Goal: Use online tool/utility: Utilize a website feature to perform a specific function

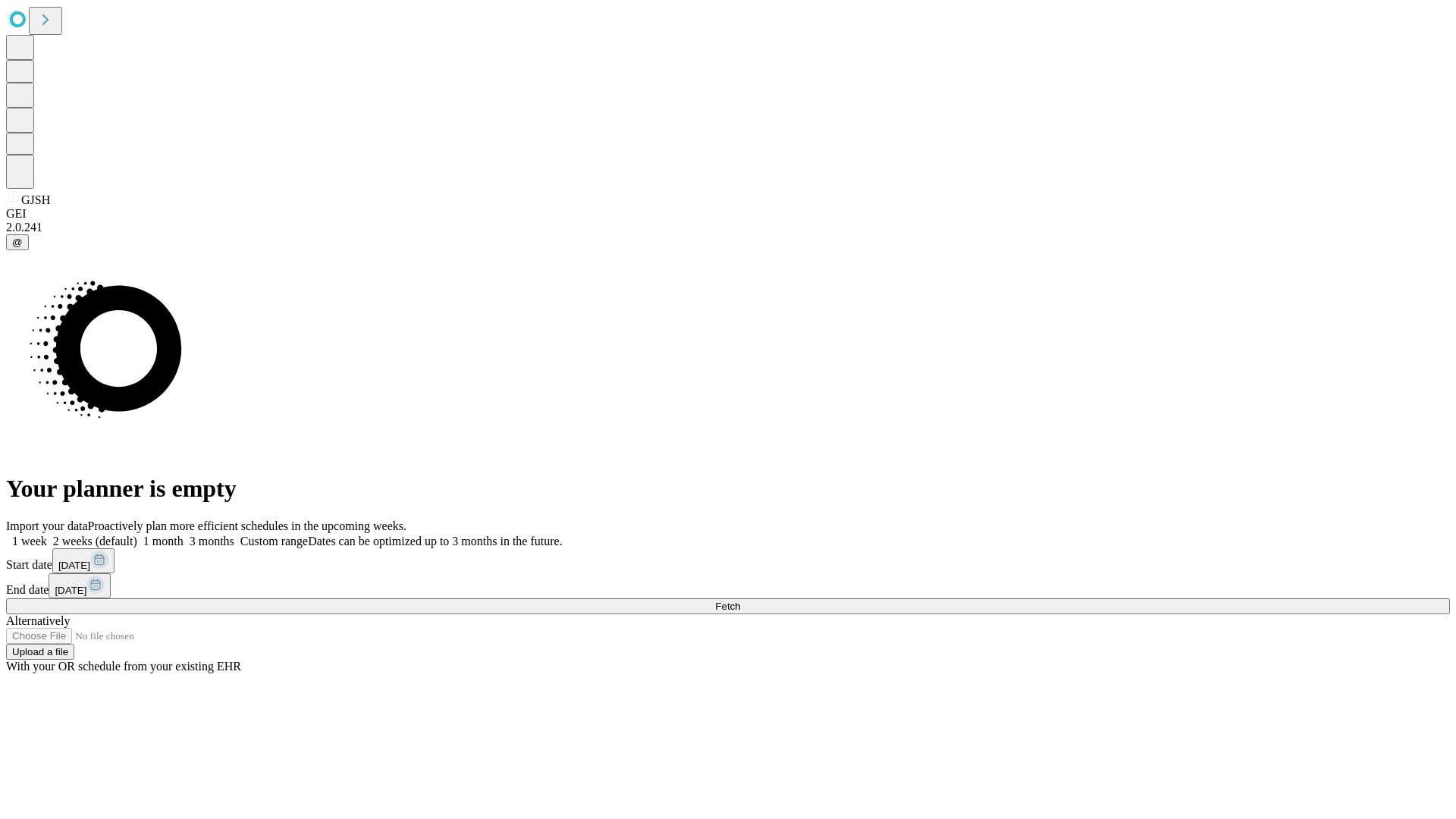
click at [740, 601] on span "Fetch" at bounding box center [727, 606] width 25 height 11
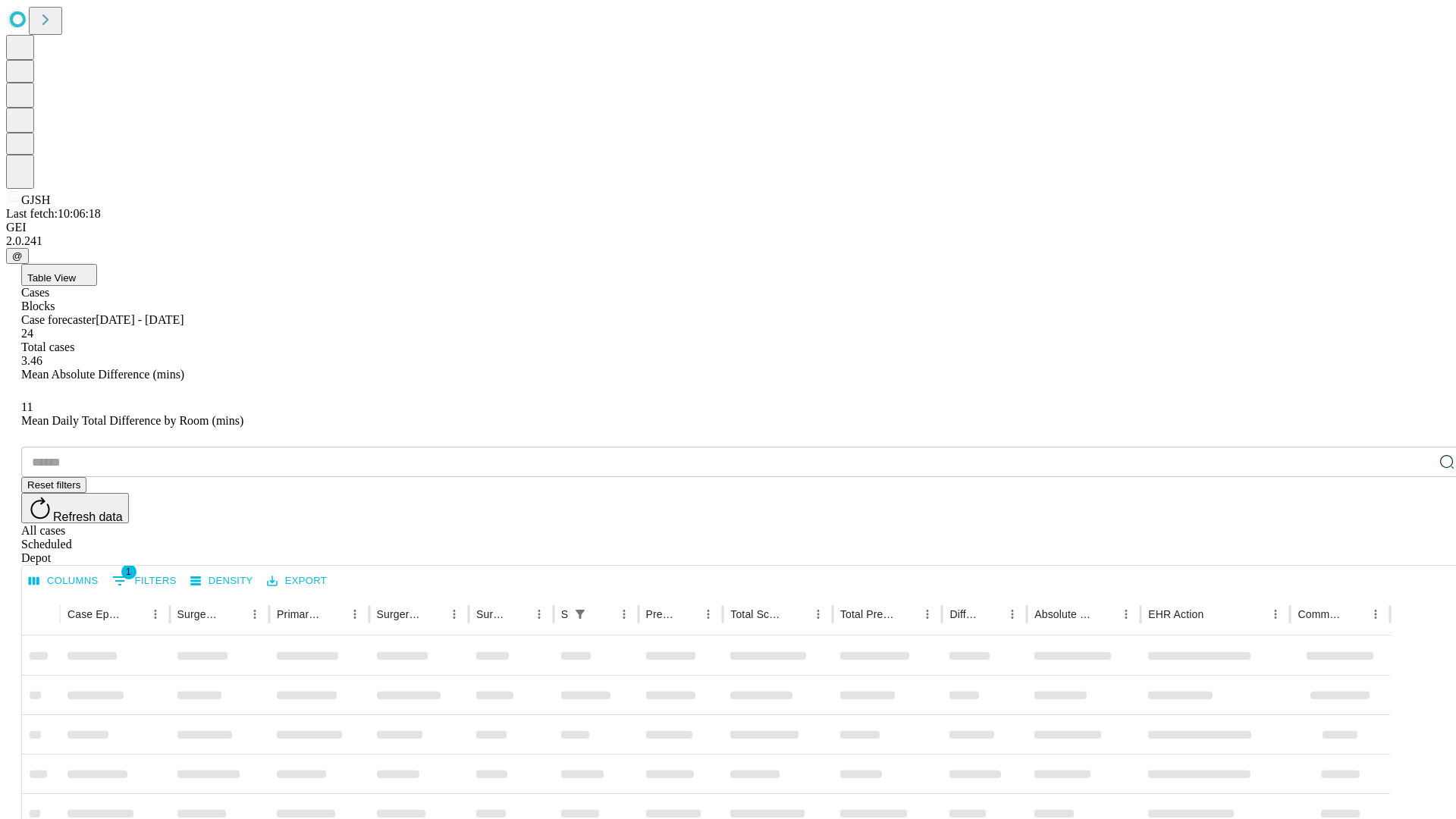
click at [76, 272] on span "Table View" at bounding box center [52, 277] width 49 height 11
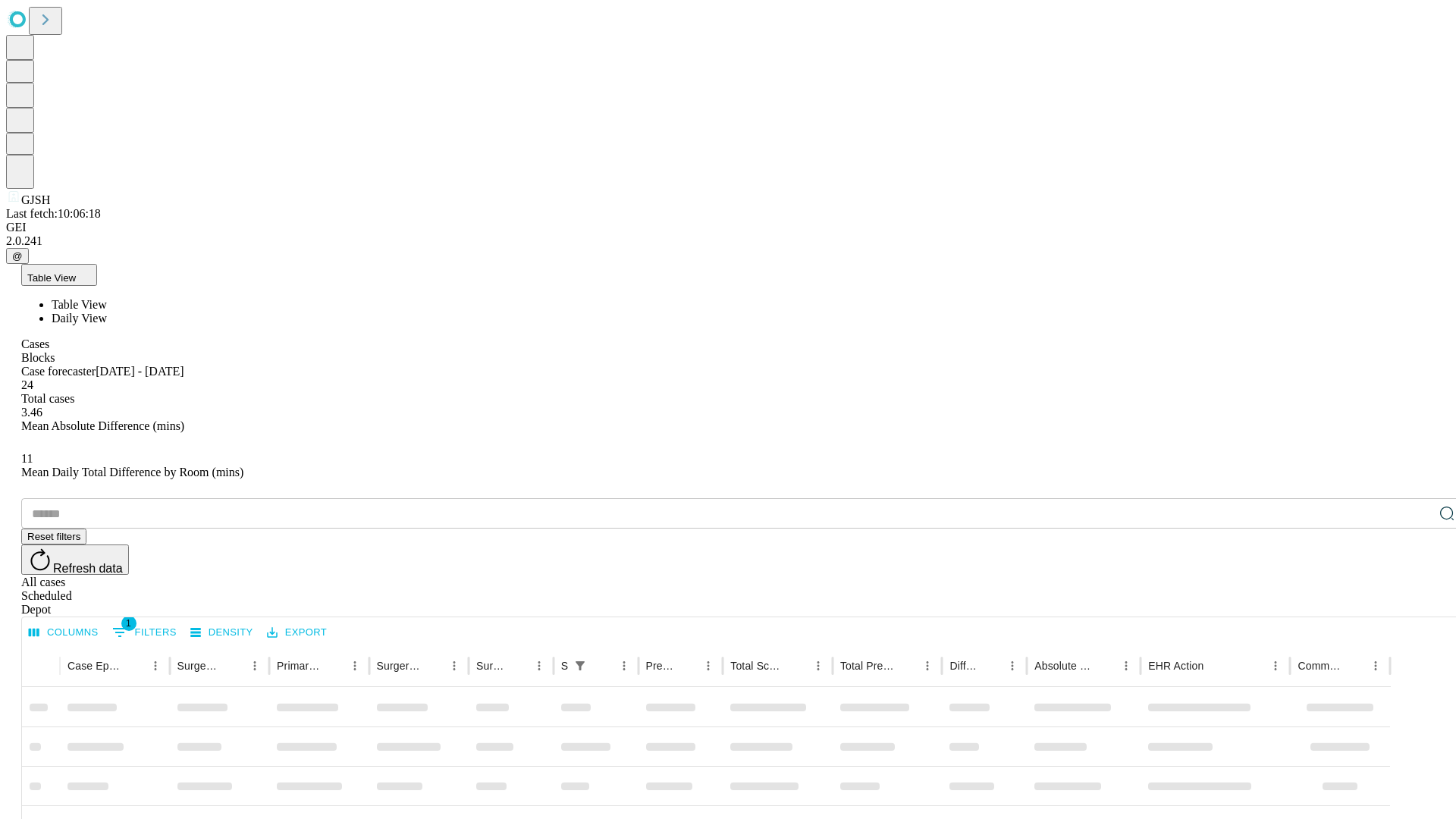
click at [107, 312] on span "Daily View" at bounding box center [79, 318] width 55 height 13
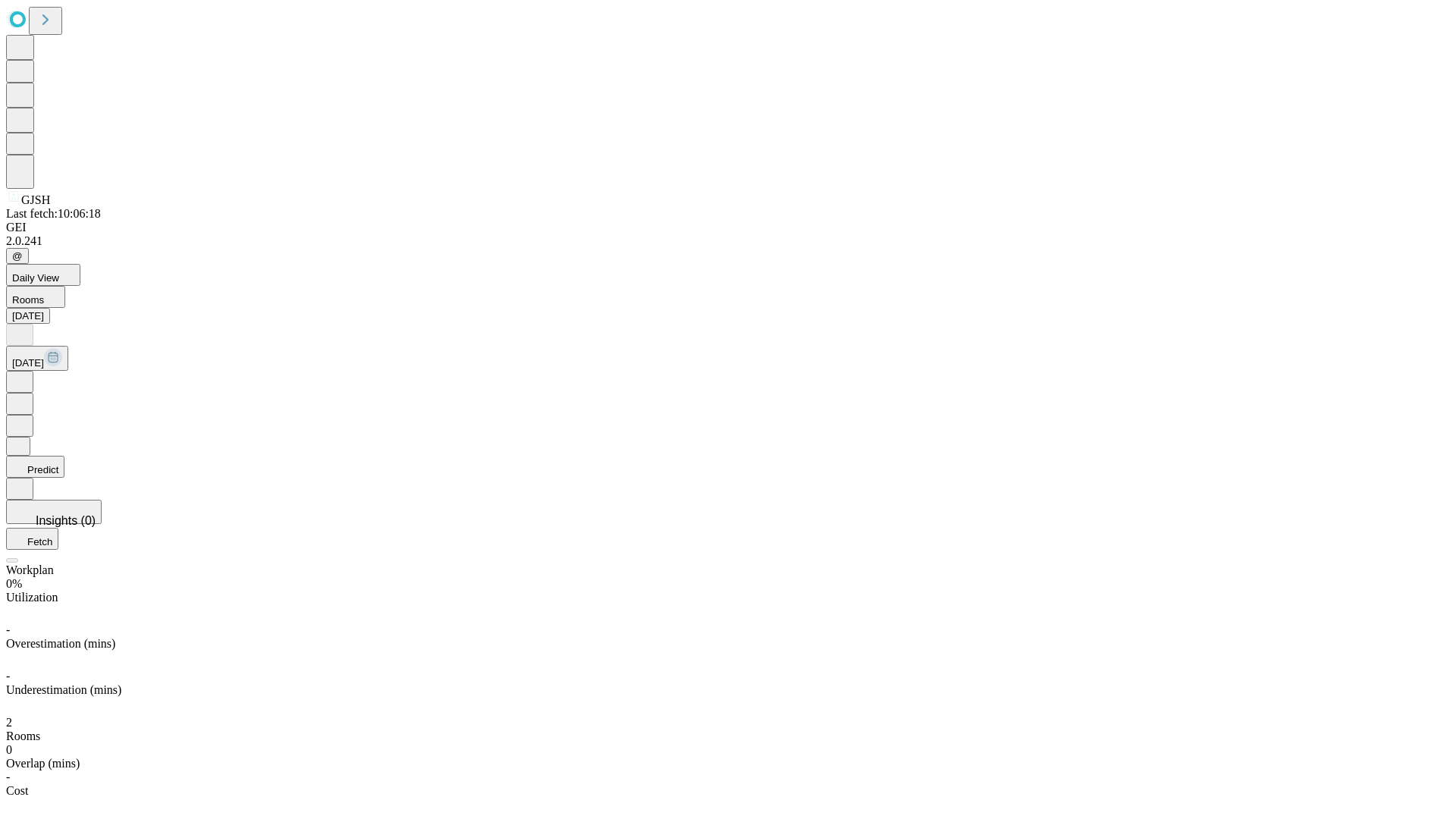
click at [64, 456] on button "Predict" at bounding box center [35, 467] width 58 height 22
